Goal: Task Accomplishment & Management: Complete application form

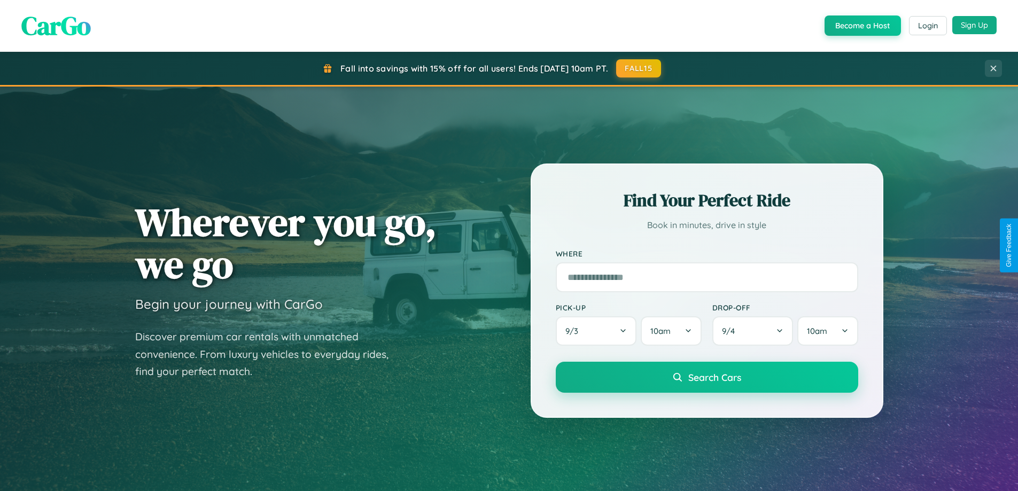
click at [974, 25] on button "Sign Up" at bounding box center [974, 25] width 44 height 18
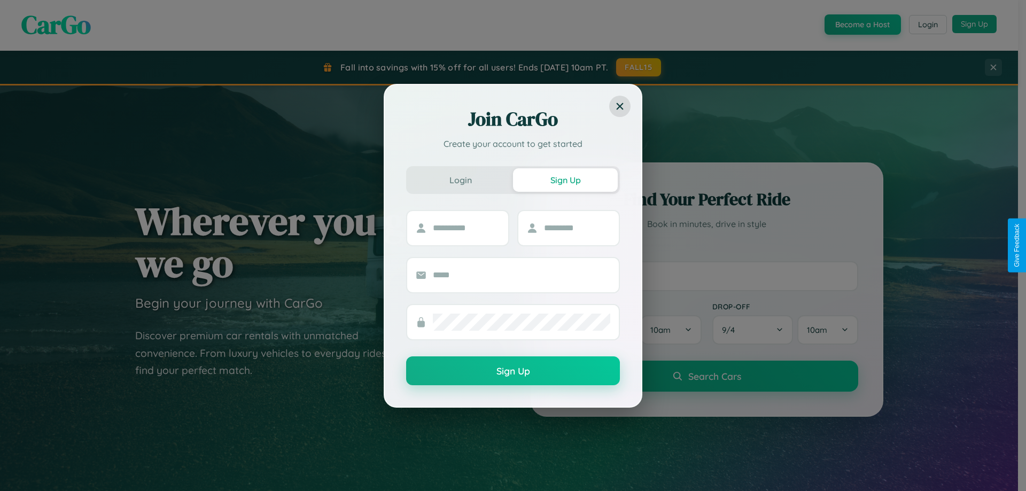
scroll to position [461, 0]
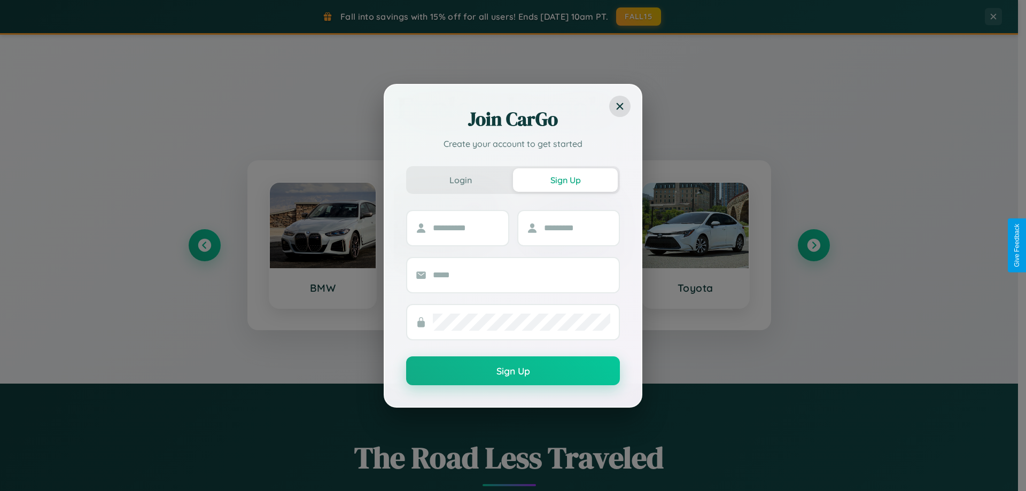
click at [813, 245] on div "Join CarGo Create your account to get started Login Sign Up Sign Up" at bounding box center [513, 245] width 1026 height 491
click at [204, 245] on div "Join CarGo Create your account to get started Login Sign Up Sign Up" at bounding box center [513, 245] width 1026 height 491
click at [813, 245] on div "Join CarGo Create your account to get started Login Sign Up Sign Up" at bounding box center [513, 245] width 1026 height 491
click at [204, 245] on div "Join CarGo Create your account to get started Login Sign Up Sign Up" at bounding box center [513, 245] width 1026 height 491
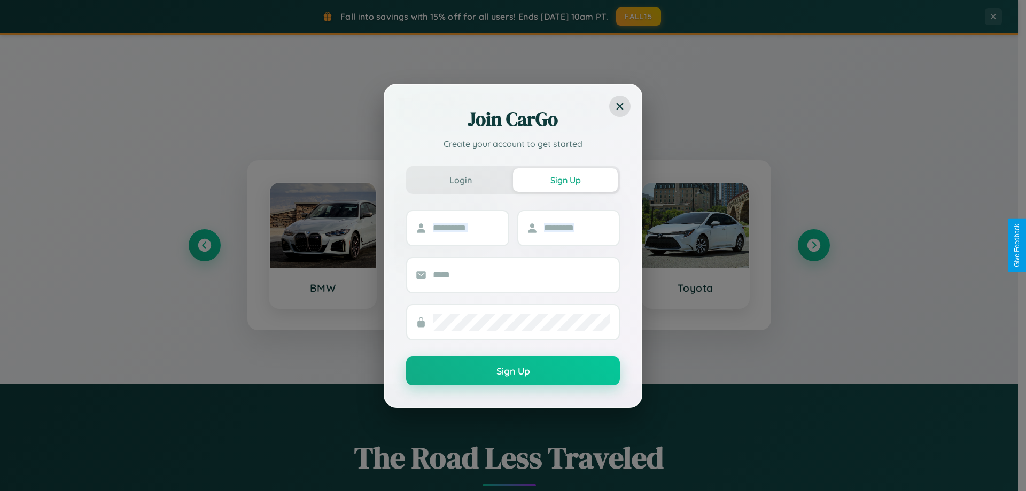
scroll to position [32, 0]
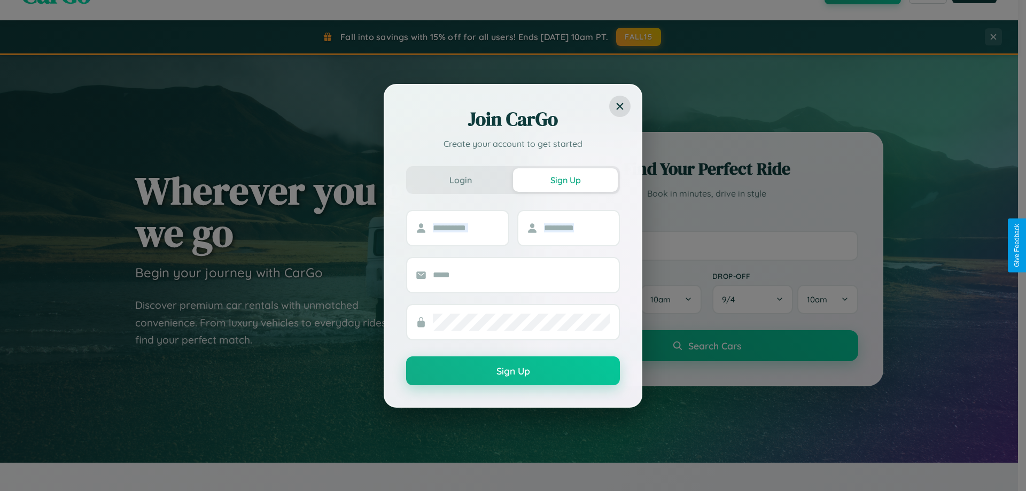
click at [706, 245] on div "Join CarGo Create your account to get started Login Sign Up Sign Up" at bounding box center [513, 245] width 1026 height 491
